Goal: Browse casually: Explore the website without a specific task or goal

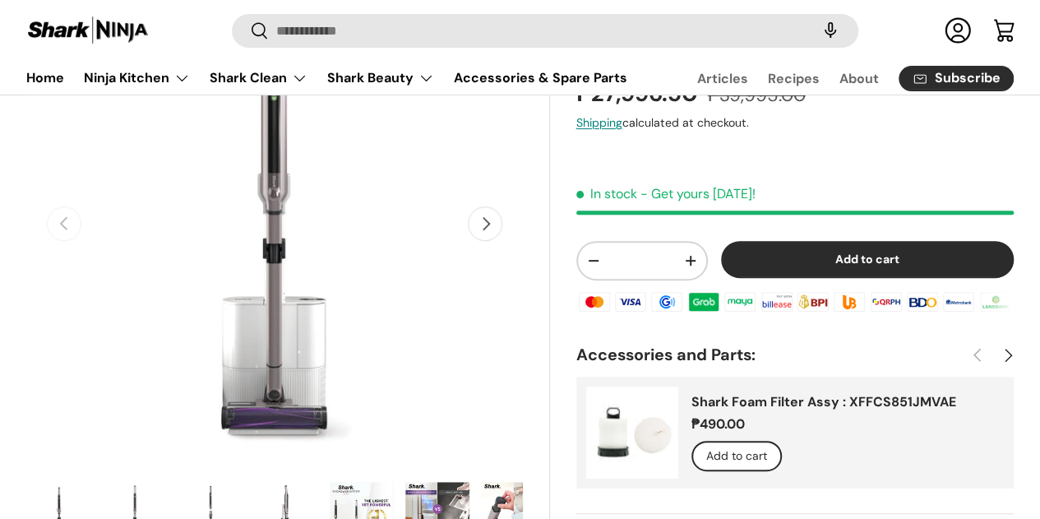
scroll to position [245, 0]
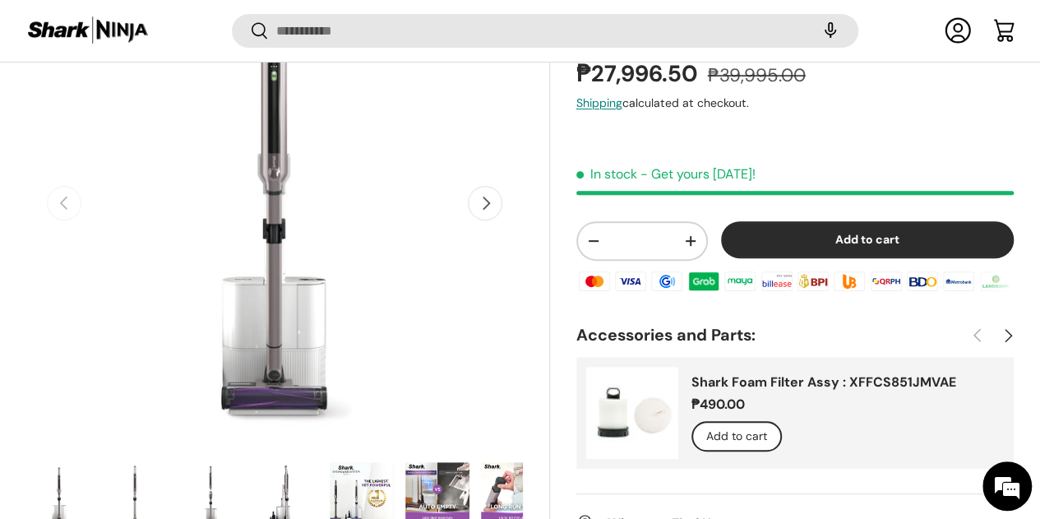
click at [482, 194] on button "Next" at bounding box center [485, 203] width 35 height 35
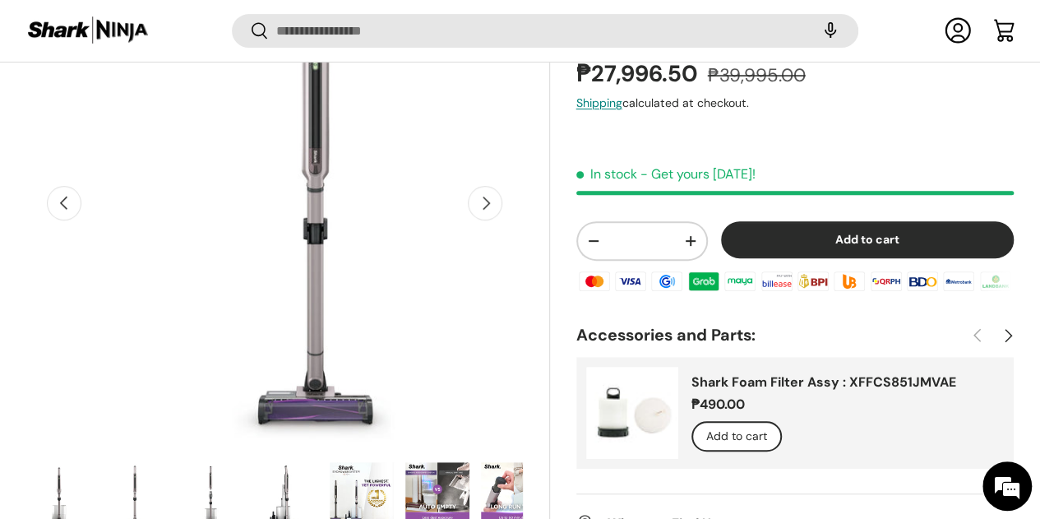
click at [482, 194] on button "Next" at bounding box center [485, 203] width 35 height 35
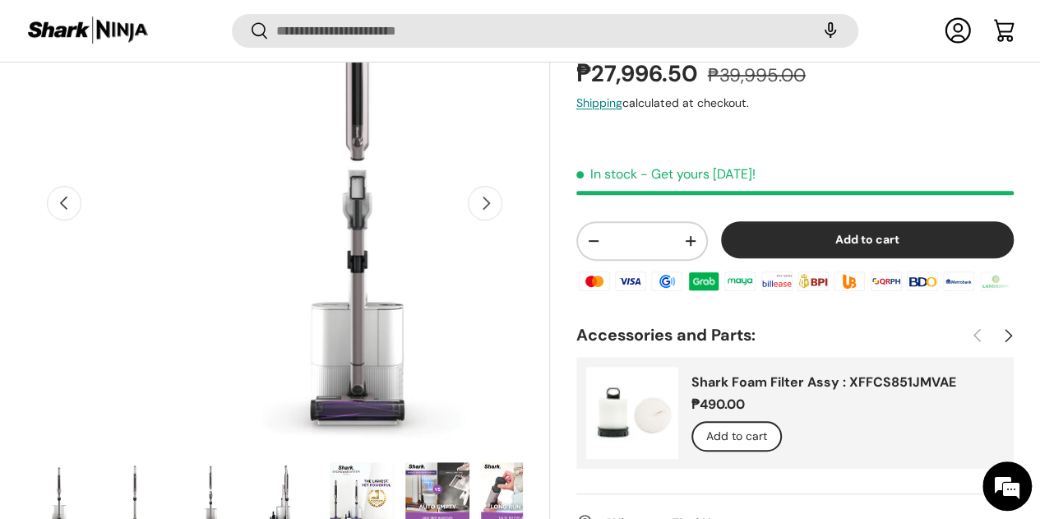
click at [482, 194] on button "Next" at bounding box center [485, 203] width 35 height 35
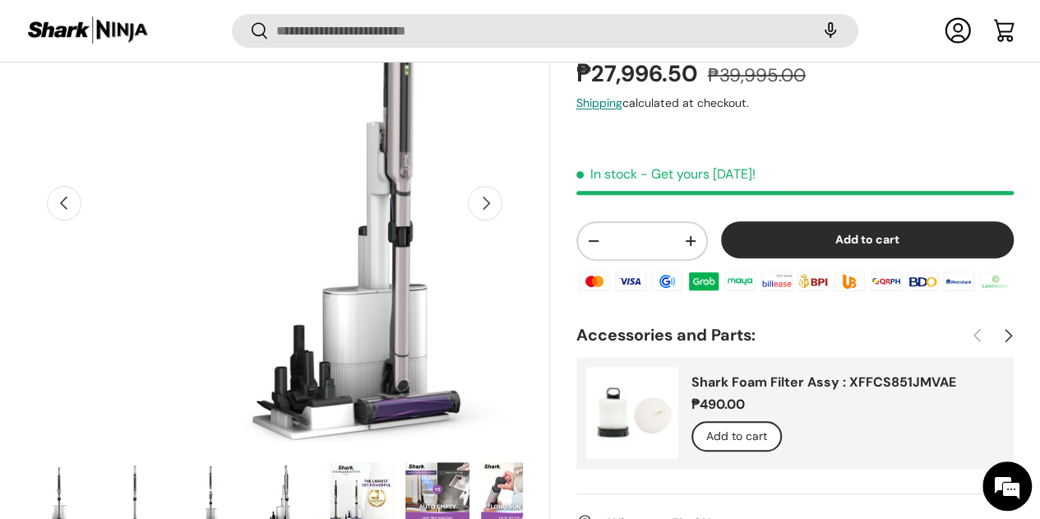
click at [482, 194] on button "Next" at bounding box center [485, 203] width 35 height 35
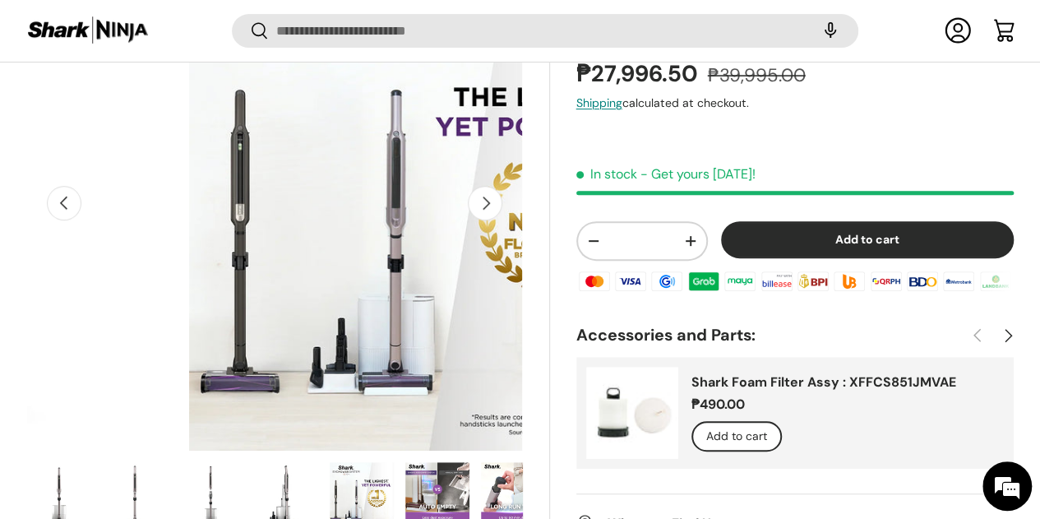
scroll to position [0, 1856]
click at [482, 194] on button "Next" at bounding box center [485, 203] width 35 height 35
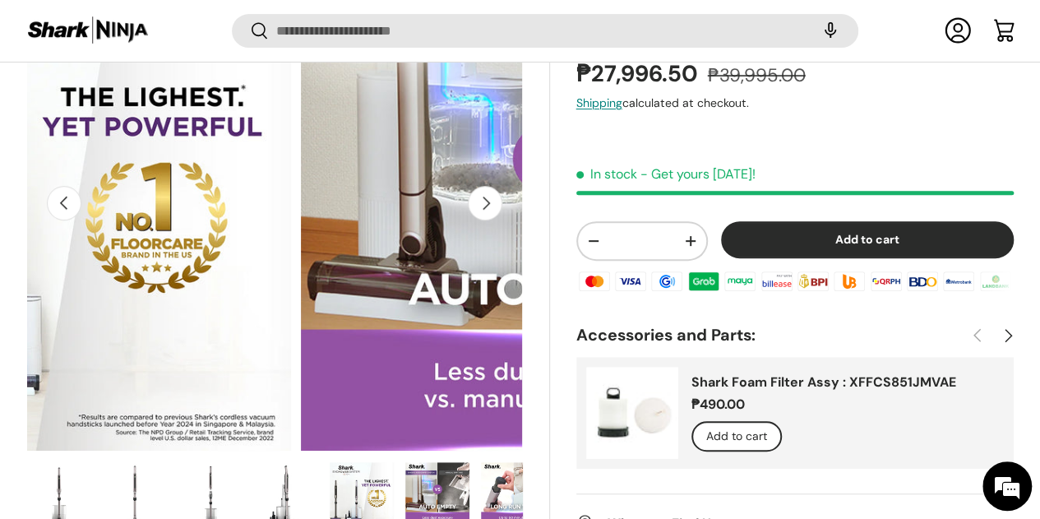
scroll to position [0, 2319]
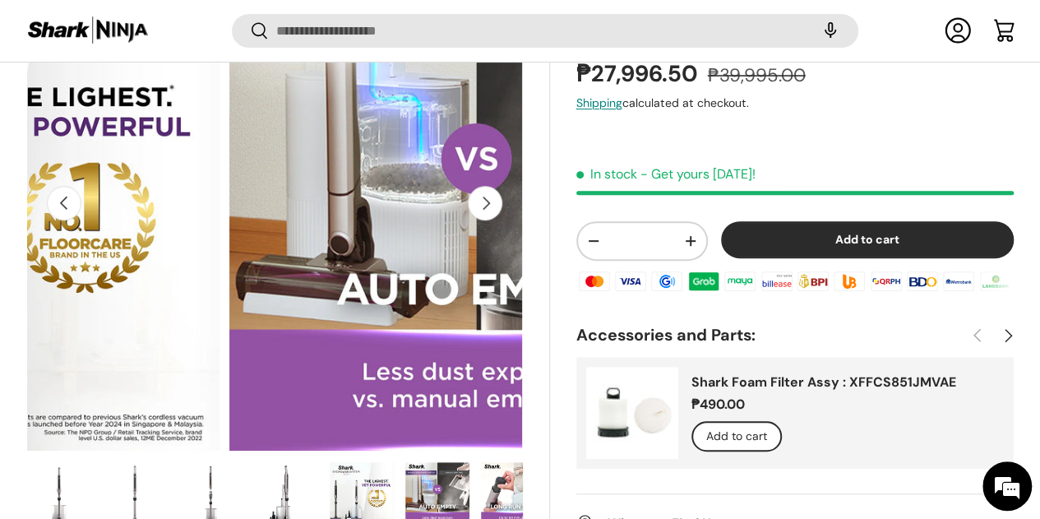
click at [475, 189] on button "Next" at bounding box center [485, 203] width 35 height 35
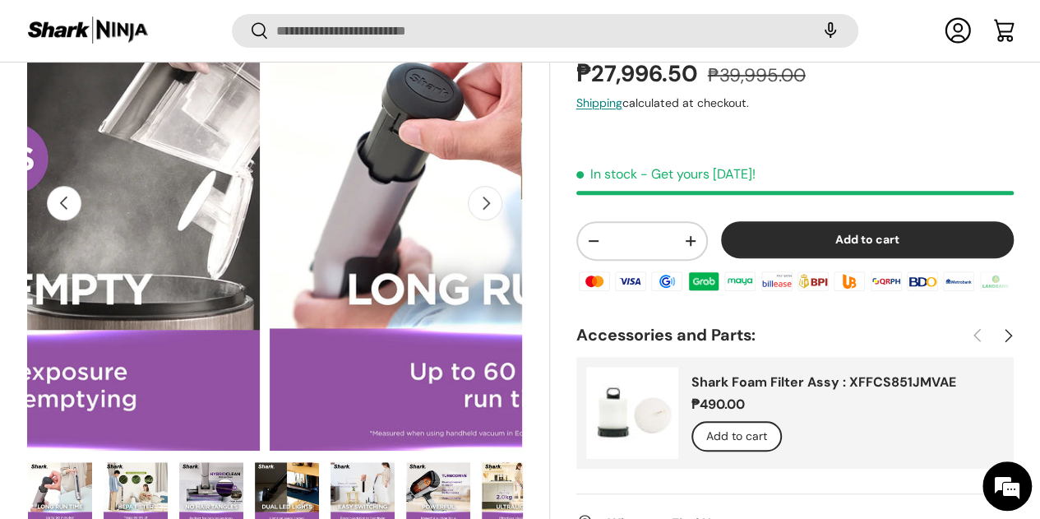
scroll to position [0, 454]
click at [475, 188] on button "Next" at bounding box center [485, 203] width 35 height 35
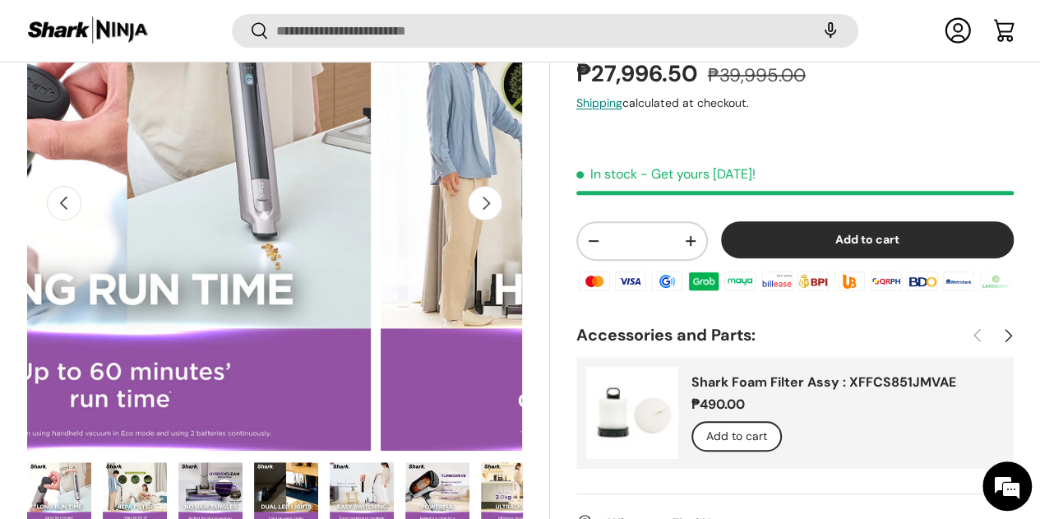
scroll to position [0, 3246]
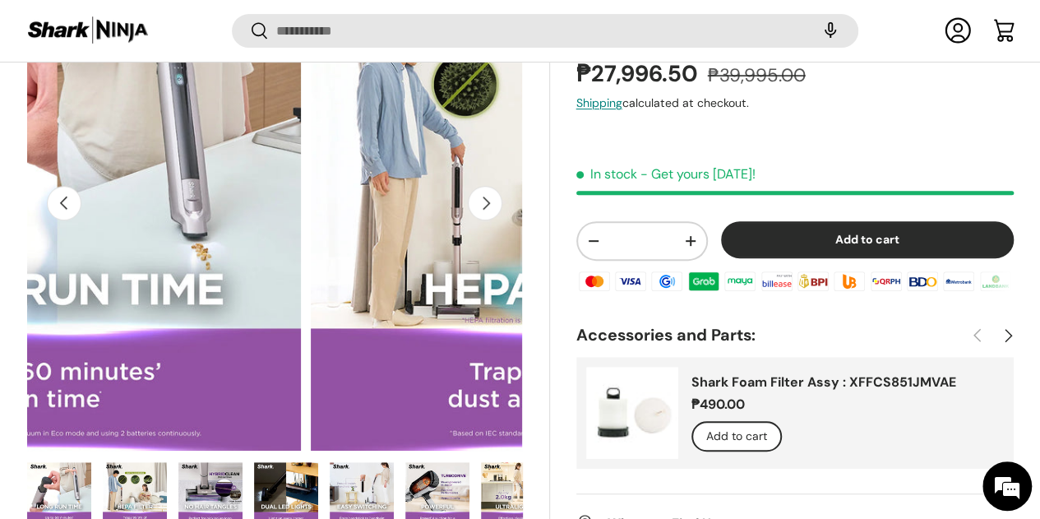
click at [475, 188] on button "Next" at bounding box center [485, 203] width 35 height 35
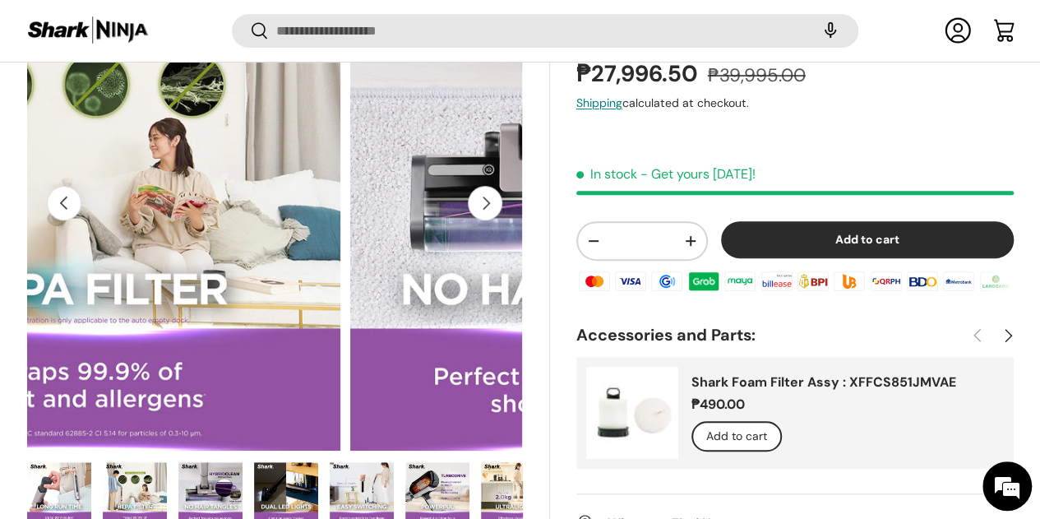
click at [475, 188] on button "Next" at bounding box center [485, 203] width 35 height 35
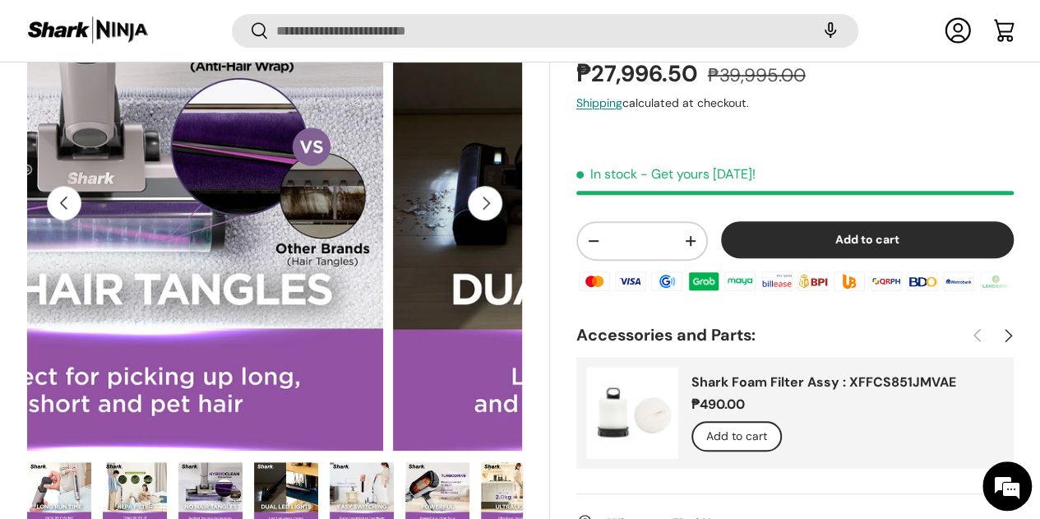
scroll to position [0, 4175]
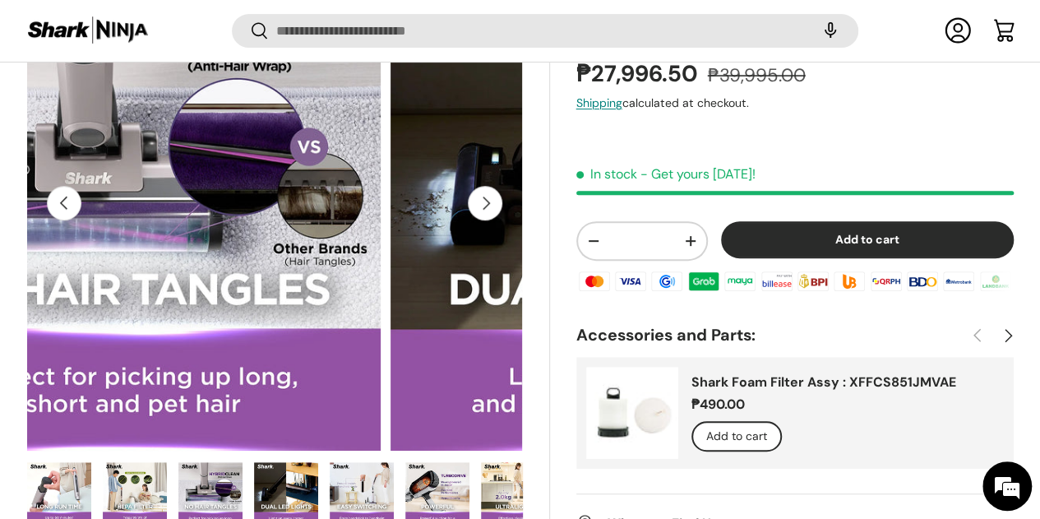
click at [475, 188] on button "Next" at bounding box center [485, 203] width 35 height 35
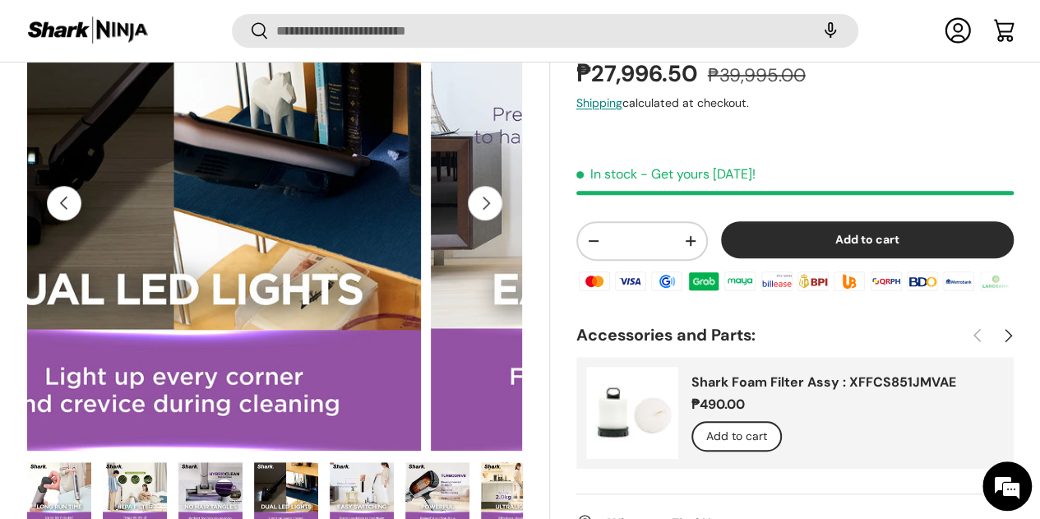
click at [475, 188] on button "Next" at bounding box center [485, 203] width 35 height 35
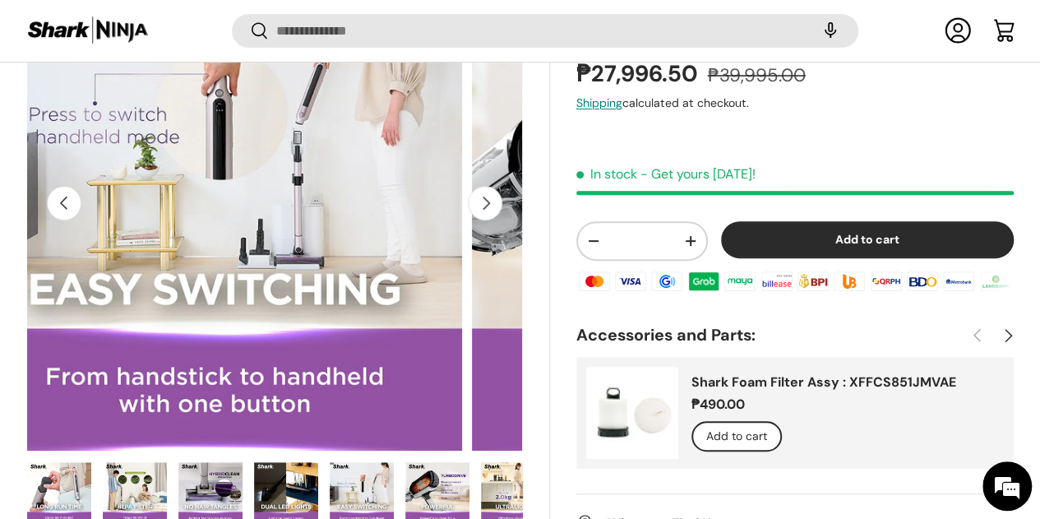
click at [475, 188] on button "Next" at bounding box center [485, 203] width 35 height 35
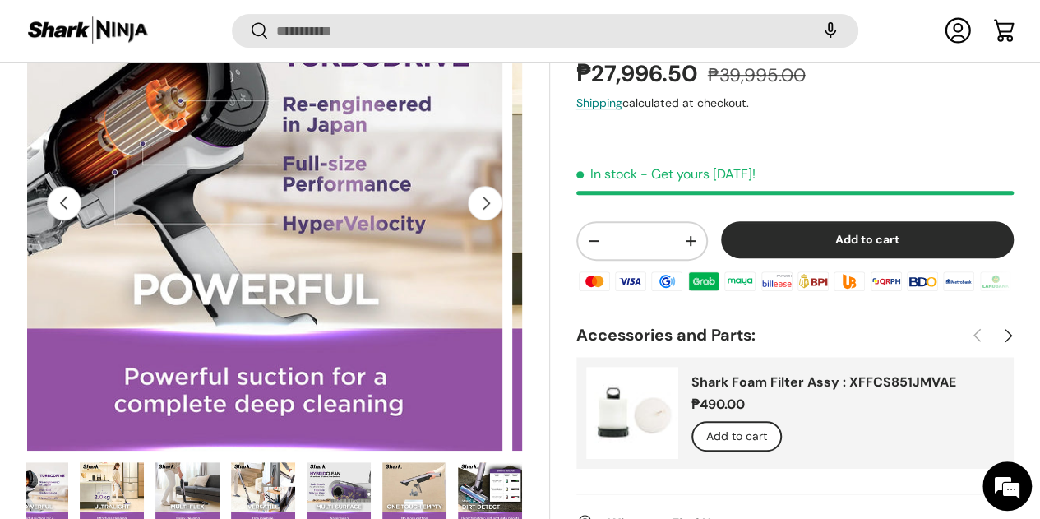
scroll to position [0, 896]
click at [475, 188] on button "Next" at bounding box center [485, 203] width 35 height 35
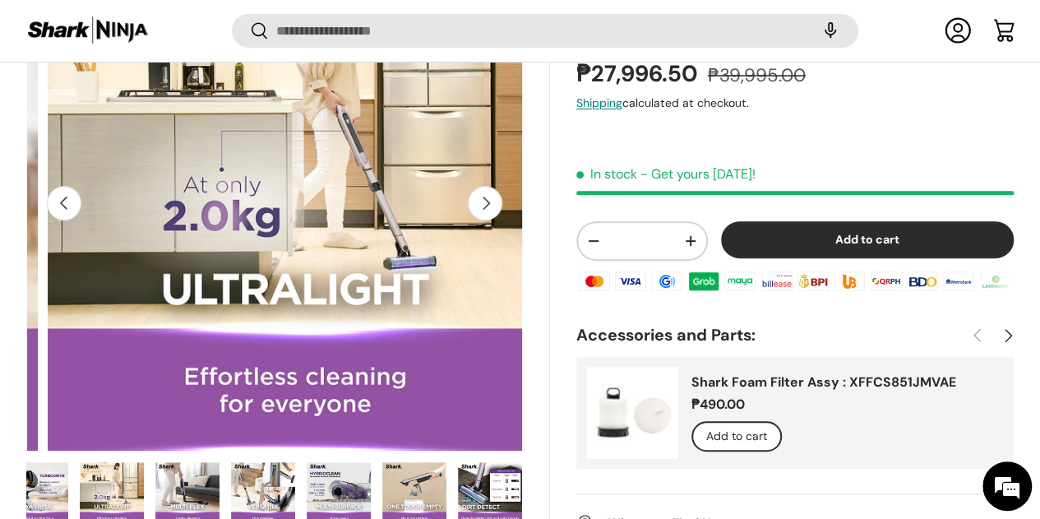
click at [475, 188] on button "Next" at bounding box center [485, 203] width 35 height 35
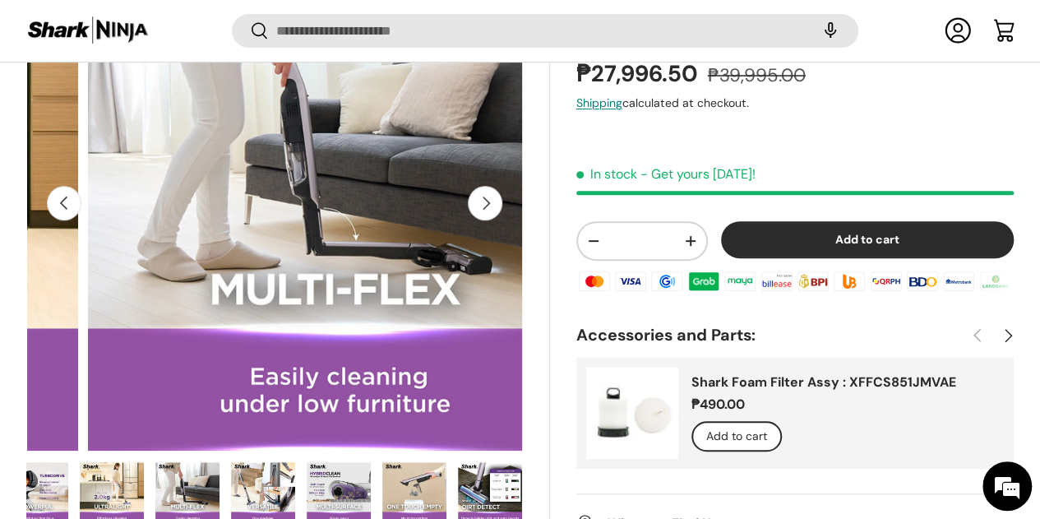
click at [475, 188] on button "Next" at bounding box center [485, 203] width 35 height 35
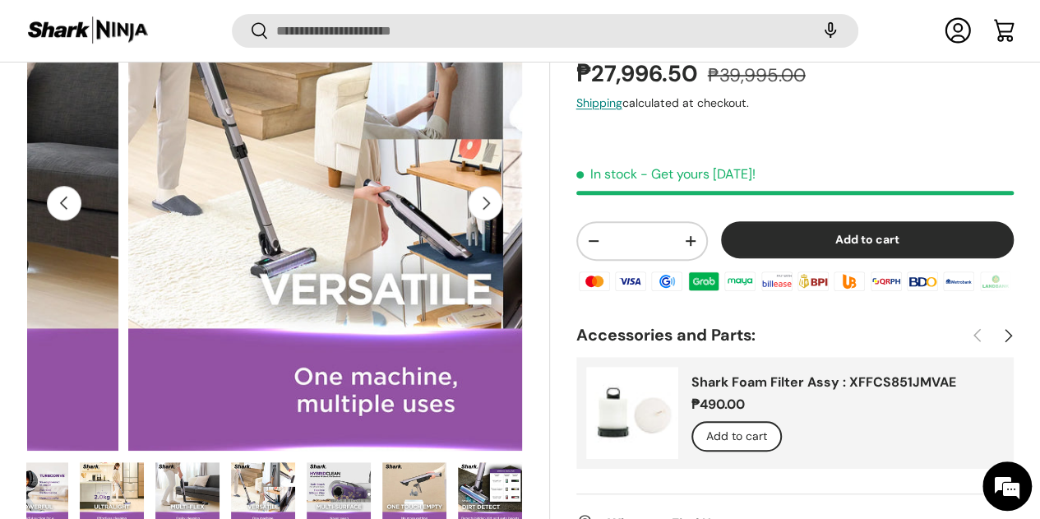
click at [475, 188] on button "Next" at bounding box center [485, 203] width 35 height 35
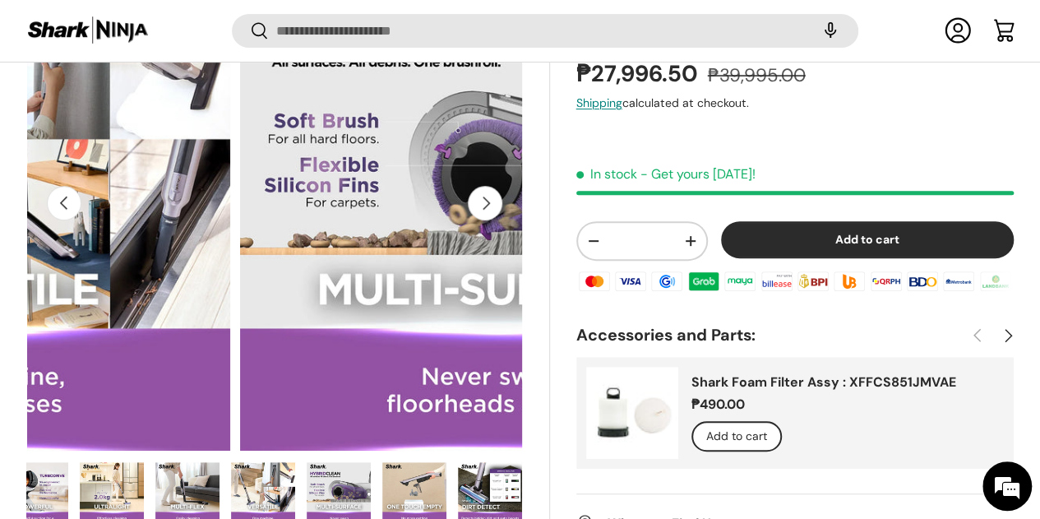
scroll to position [0, 7420]
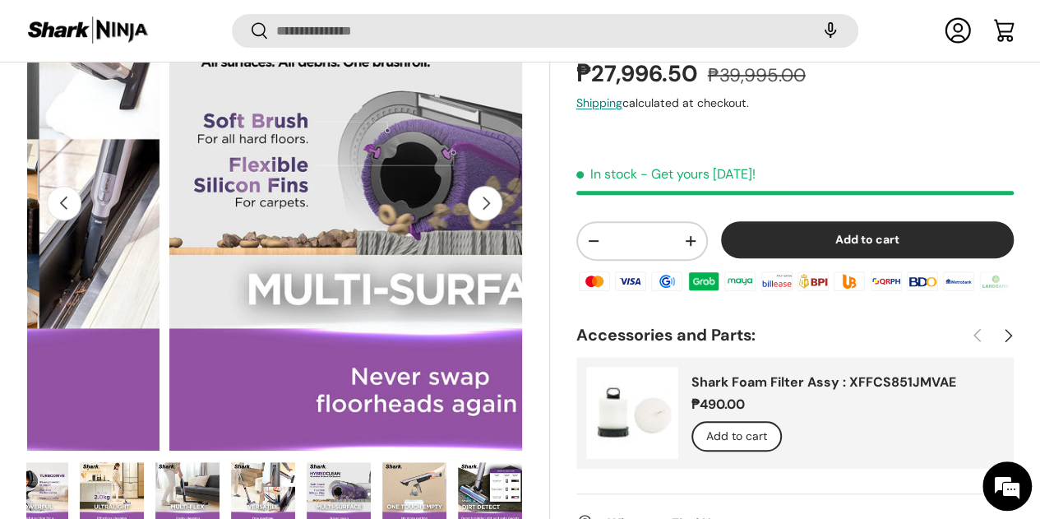
click at [475, 188] on button "Next" at bounding box center [485, 203] width 35 height 35
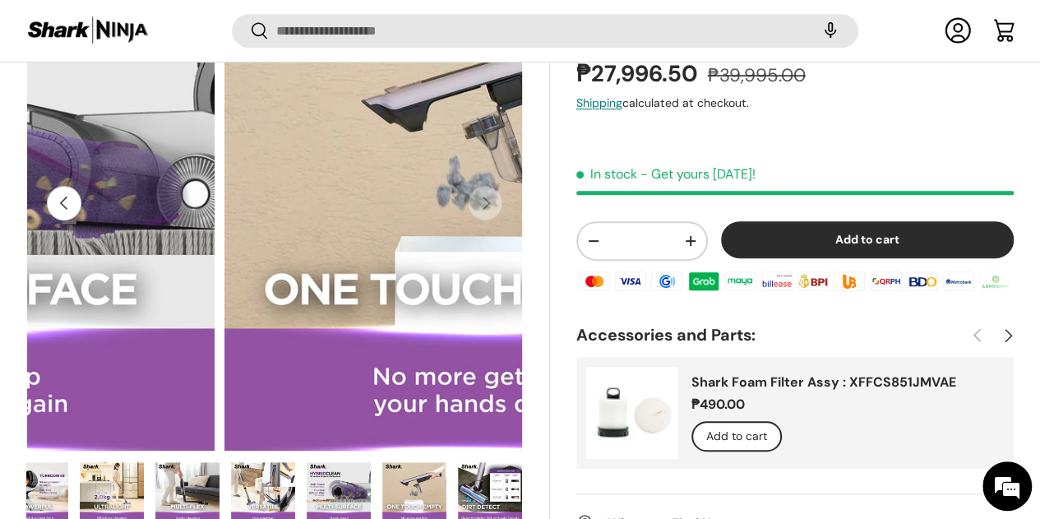
scroll to position [0, 7885]
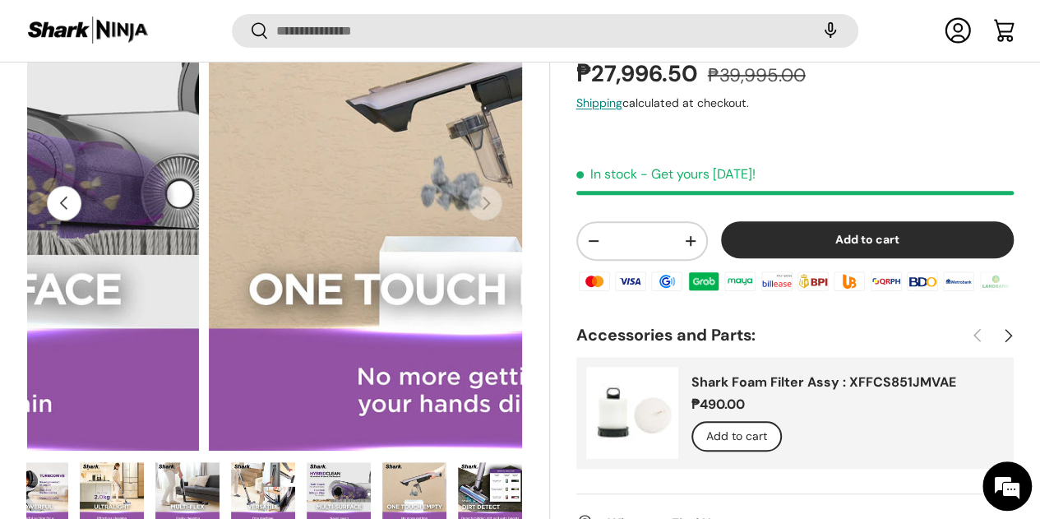
click at [517, 188] on div "Image 18 is now available in gallery view Previous Next Loading..." at bounding box center [287, 261] width 523 height 611
click at [81, 187] on button "Previous" at bounding box center [64, 203] width 35 height 35
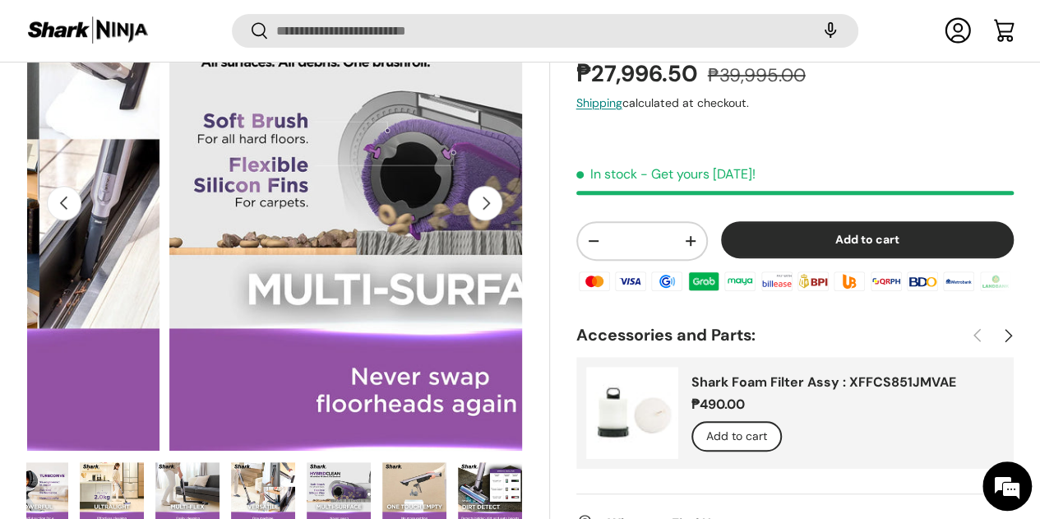
click at [81, 187] on button "Previous" at bounding box center [64, 203] width 35 height 35
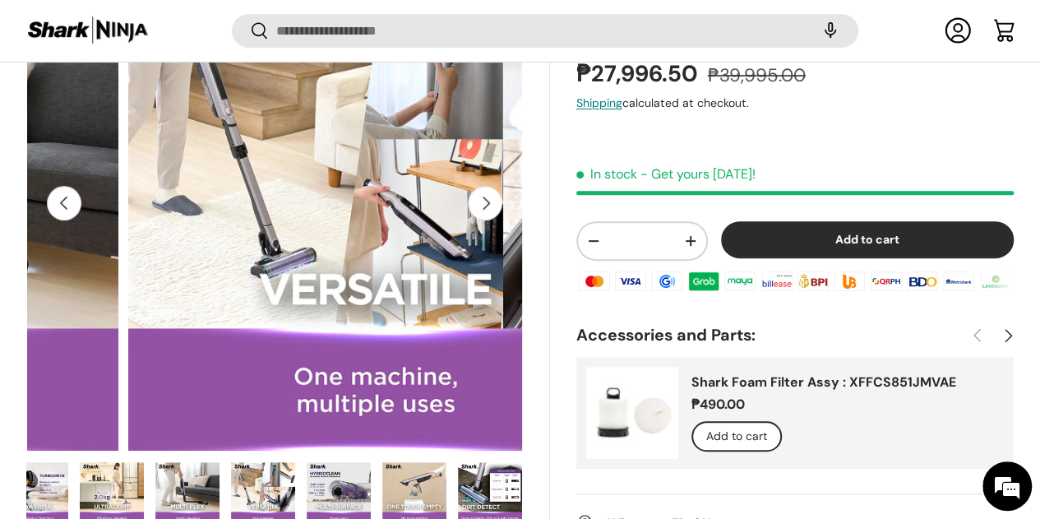
click at [81, 187] on button "Previous" at bounding box center [64, 203] width 35 height 35
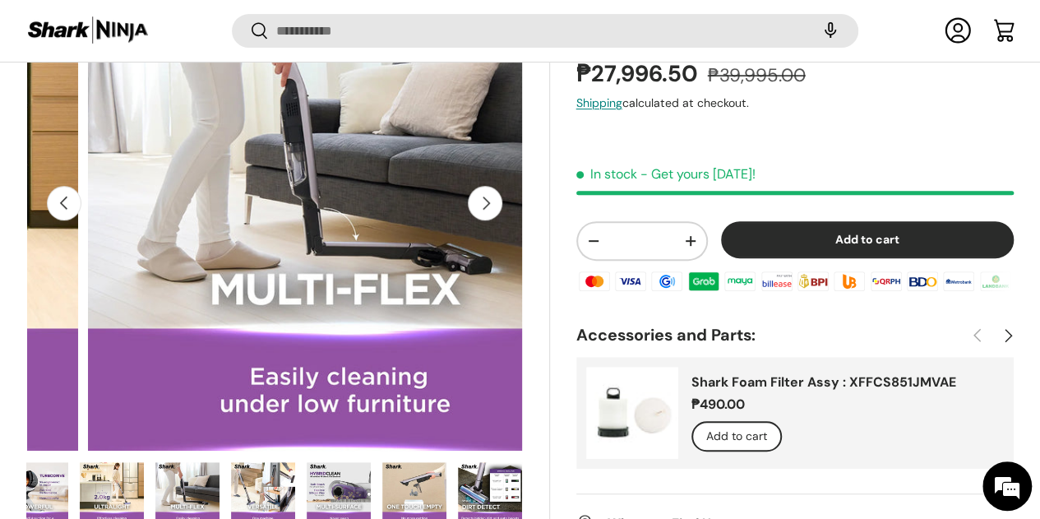
click at [81, 187] on button "Previous" at bounding box center [64, 203] width 35 height 35
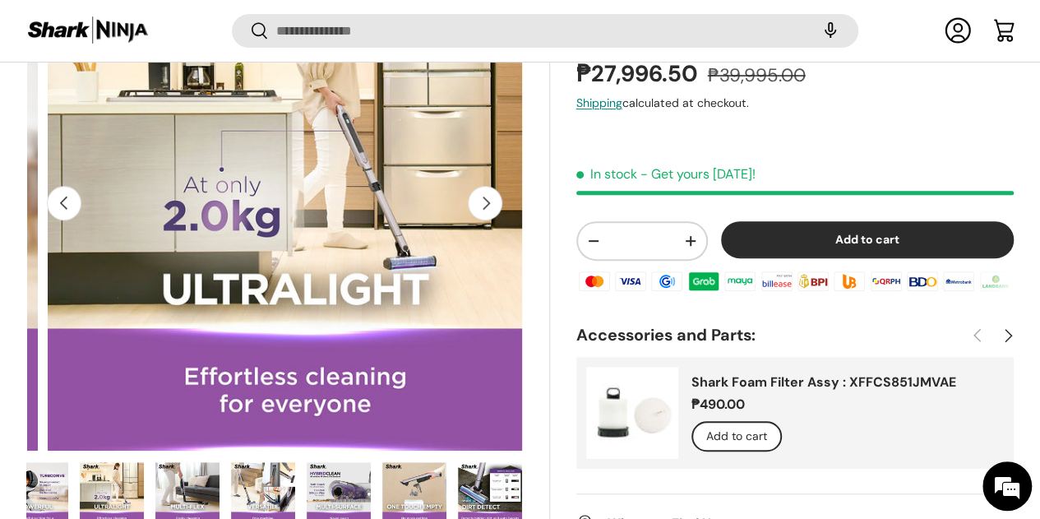
click at [81, 187] on button "Previous" at bounding box center [64, 203] width 35 height 35
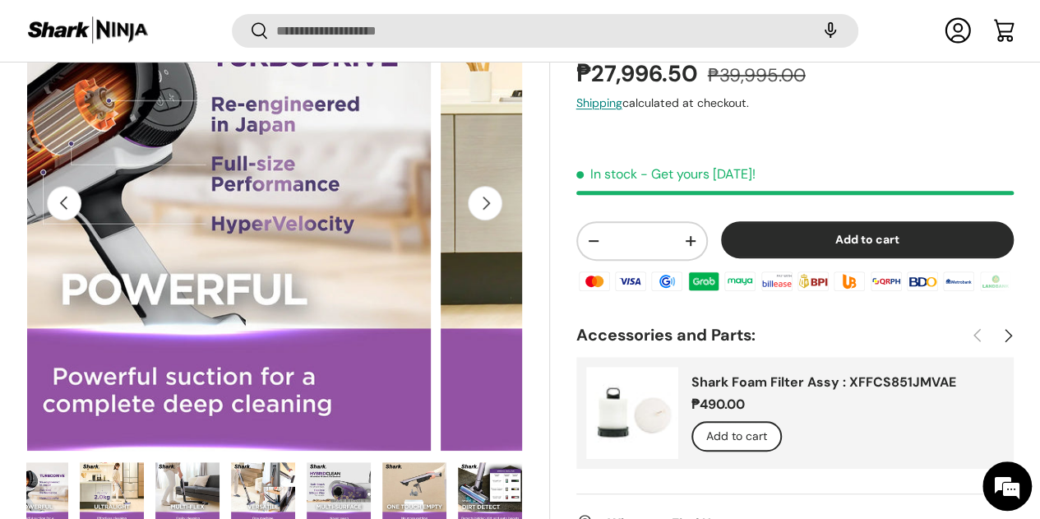
scroll to position [0, 5566]
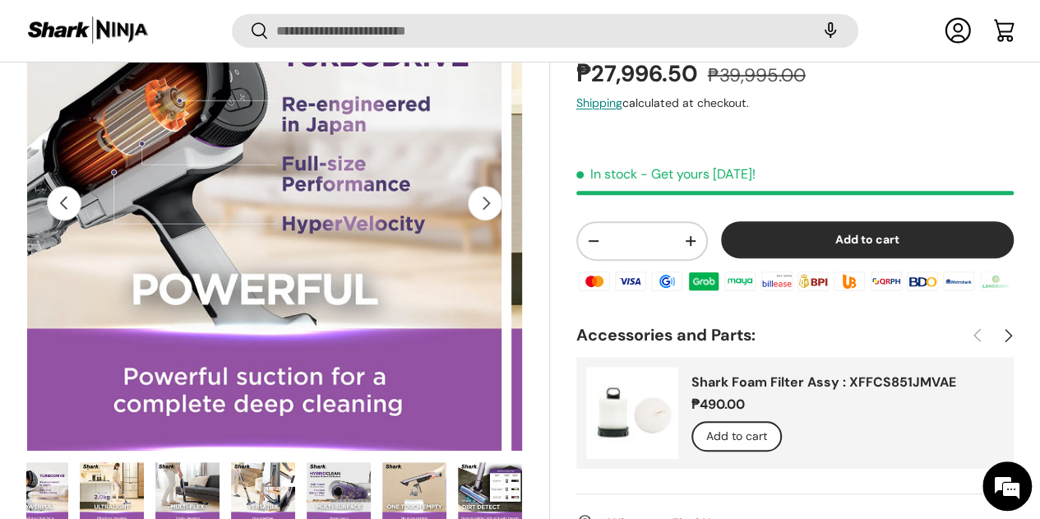
click at [81, 187] on button "Previous" at bounding box center [64, 203] width 35 height 35
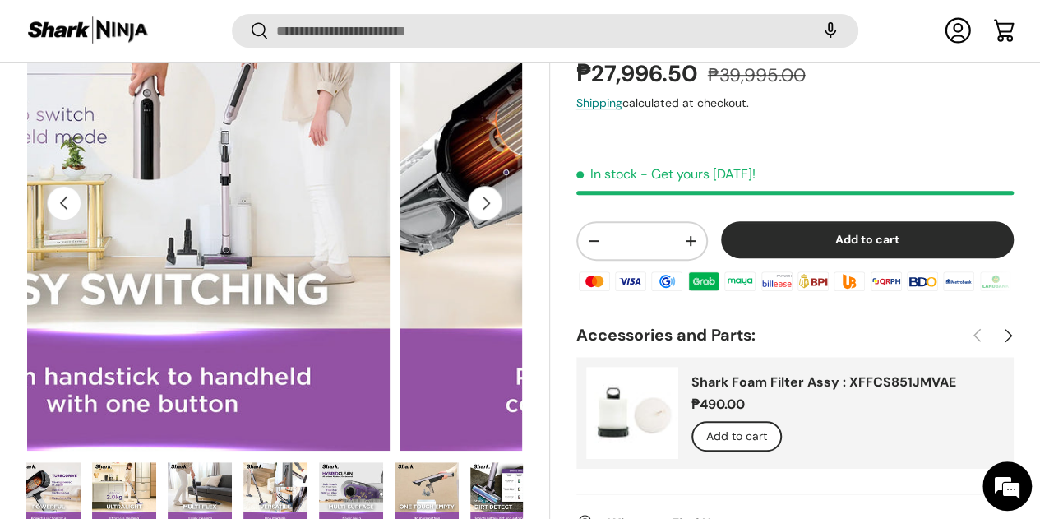
scroll to position [0, 0]
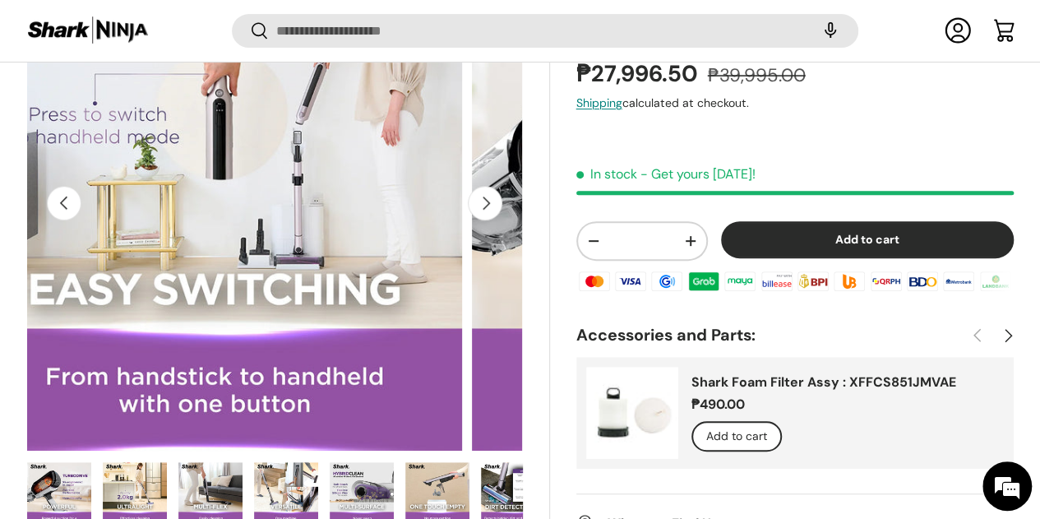
click at [81, 187] on button "Previous" at bounding box center [64, 203] width 35 height 35
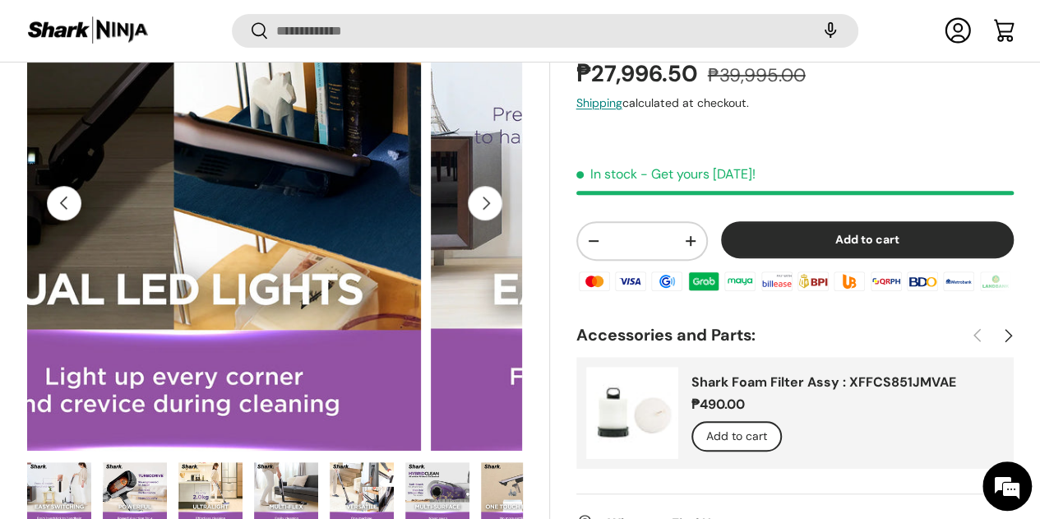
click at [81, 187] on button "Previous" at bounding box center [64, 203] width 35 height 35
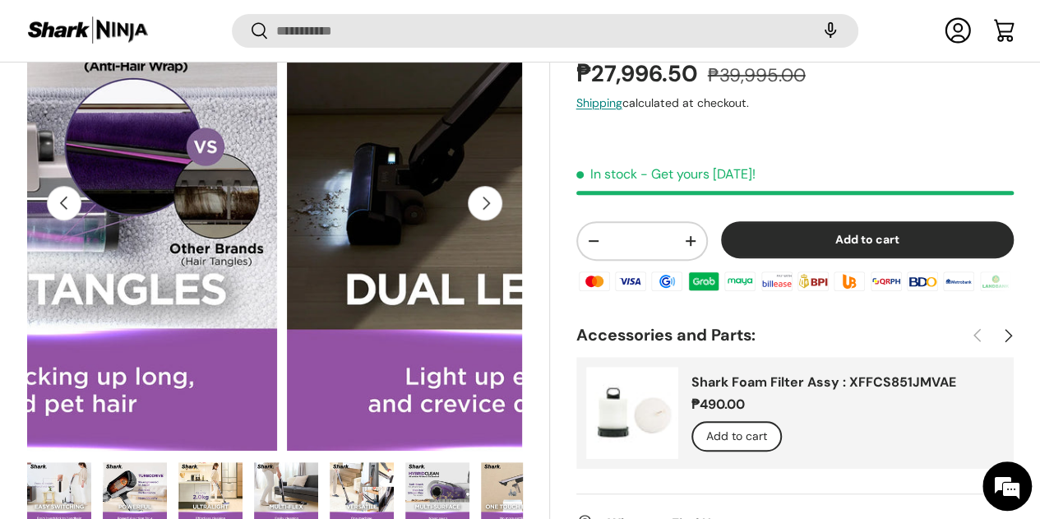
click at [81, 187] on button "Previous" at bounding box center [64, 203] width 35 height 35
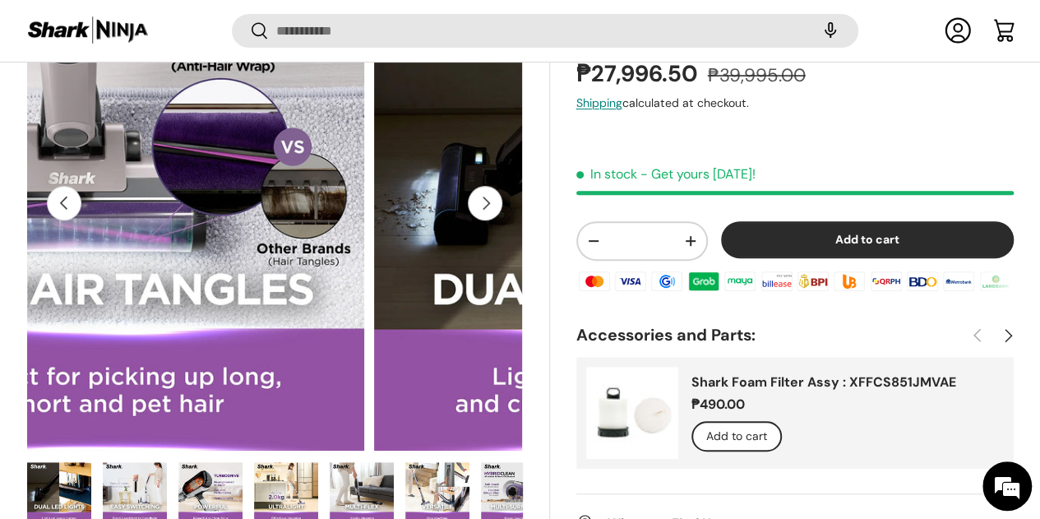
click at [81, 187] on button "Previous" at bounding box center [64, 203] width 35 height 35
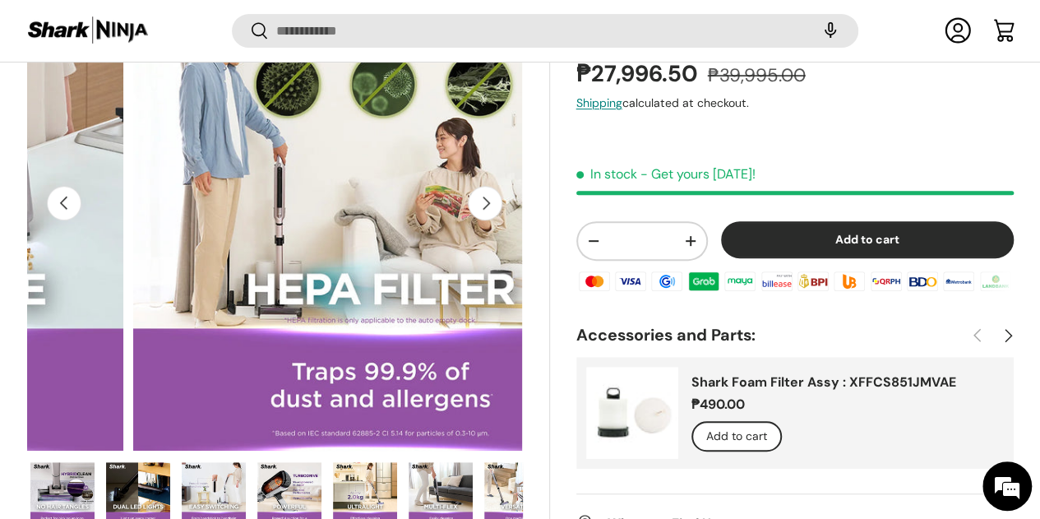
click at [81, 187] on button "Previous" at bounding box center [64, 203] width 35 height 35
